Goal: Find specific page/section: Find specific page/section

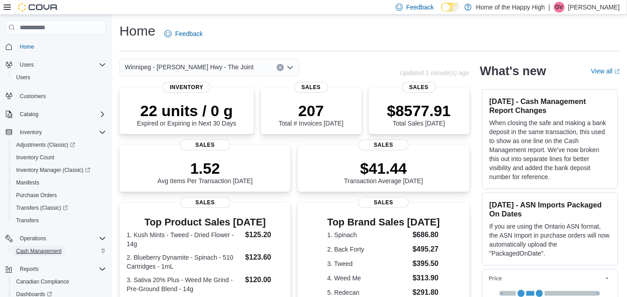
click at [39, 247] on span "Cash Management" at bounding box center [38, 250] width 45 height 7
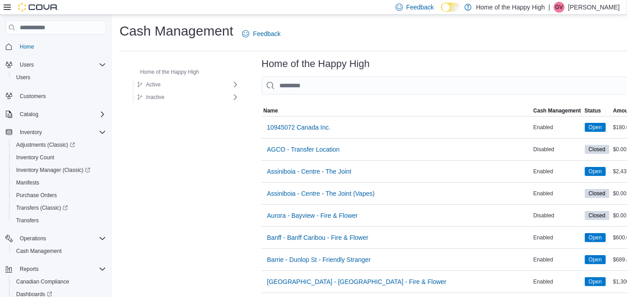
click at [306, 81] on input "This is a search bar. As you type, the results lower in the page will automatic…" at bounding box center [453, 85] width 383 height 18
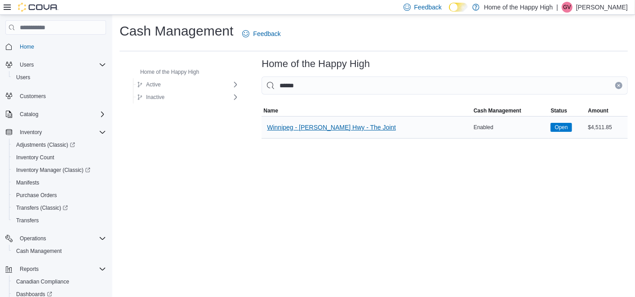
type input "******"
click at [307, 123] on span "Winnipeg - [PERSON_NAME] Hwy - The Joint" at bounding box center [331, 127] width 129 height 9
